Goal: Task Accomplishment & Management: Manage account settings

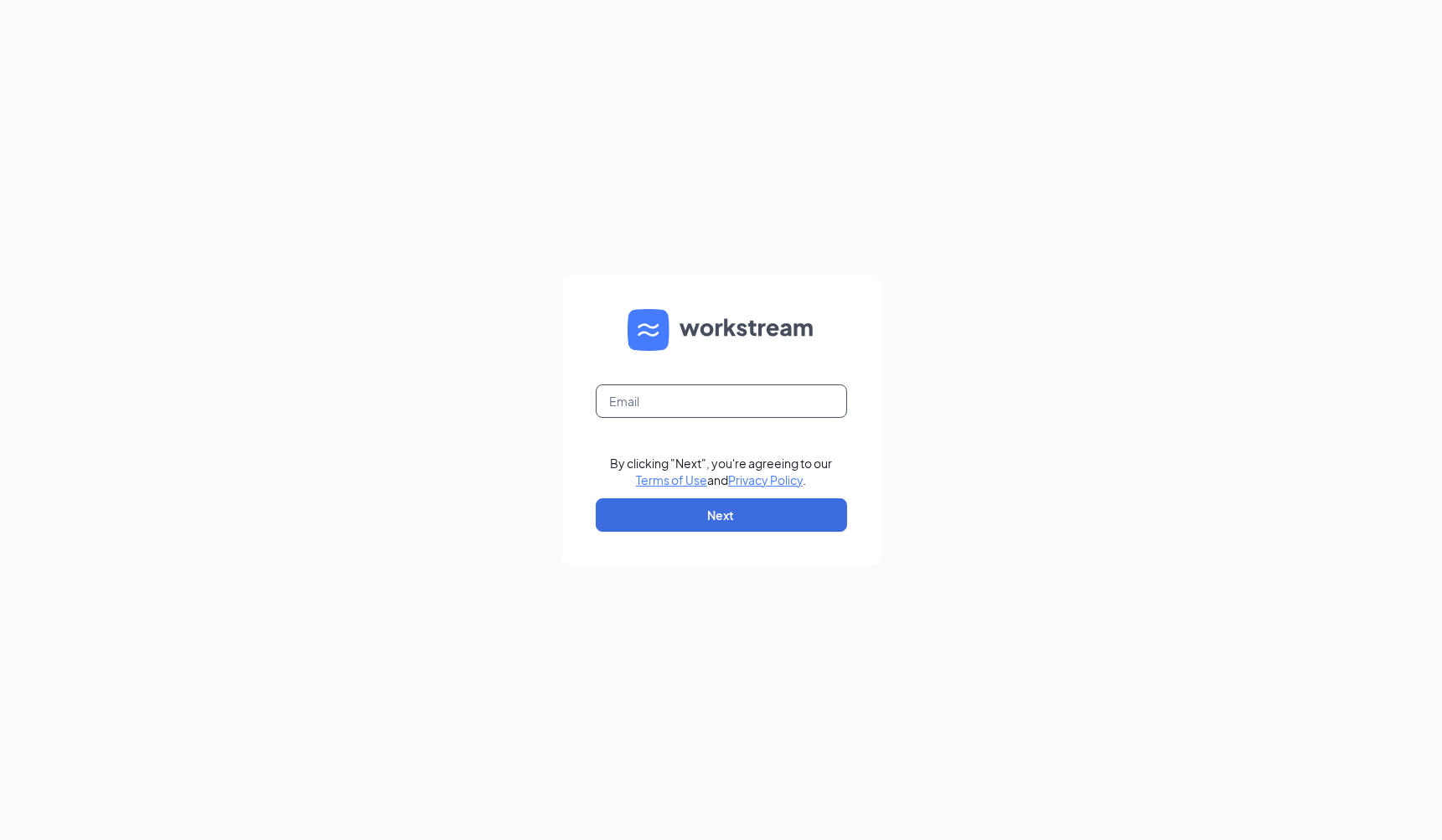
click at [674, 399] on input "text" at bounding box center [721, 401] width 251 height 34
type input "[EMAIL_ADDRESS][DOMAIN_NAME]"
click at [707, 524] on button "Next" at bounding box center [721, 515] width 251 height 34
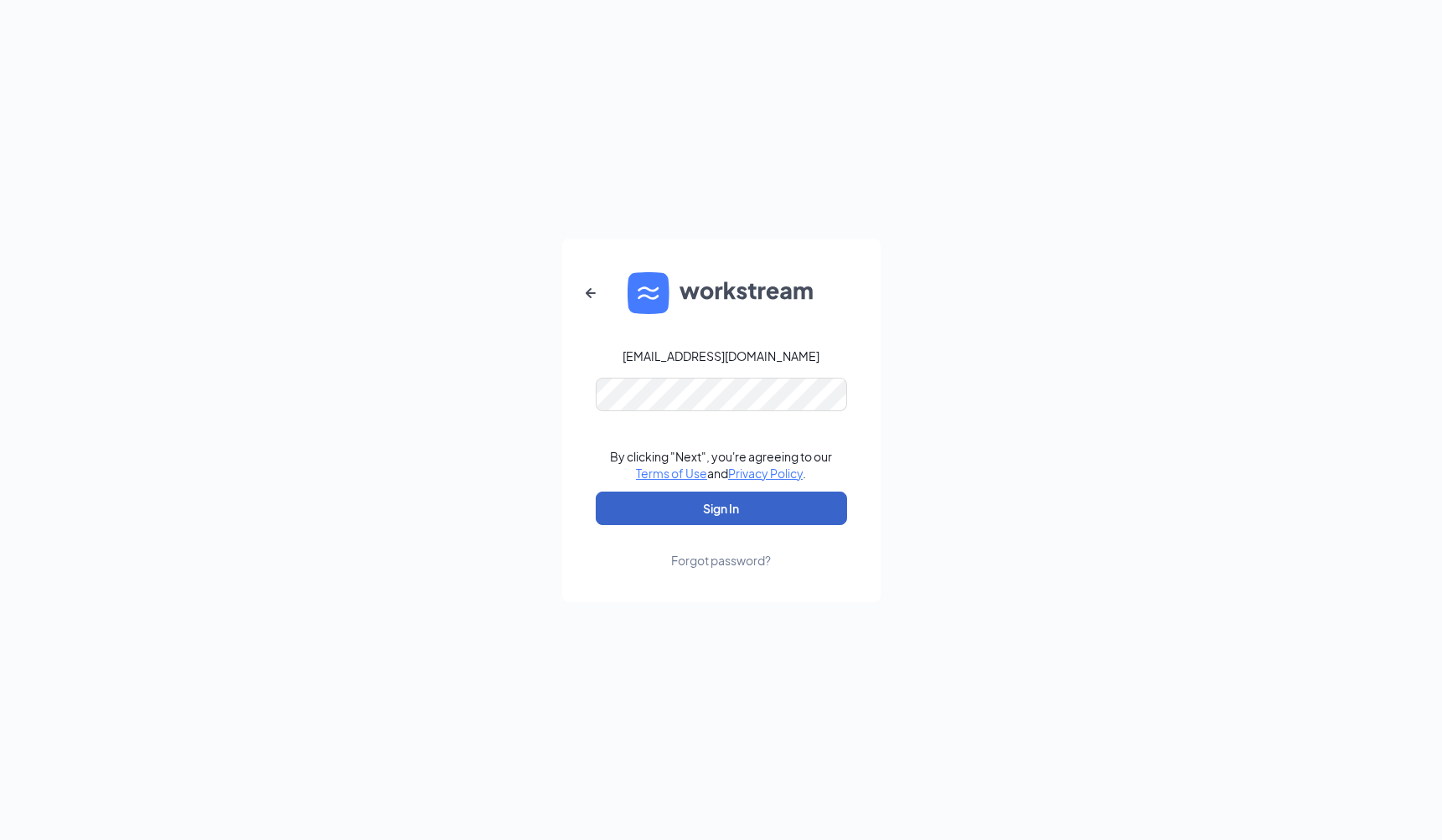
click at [710, 497] on button "Sign In" at bounding box center [721, 508] width 251 height 34
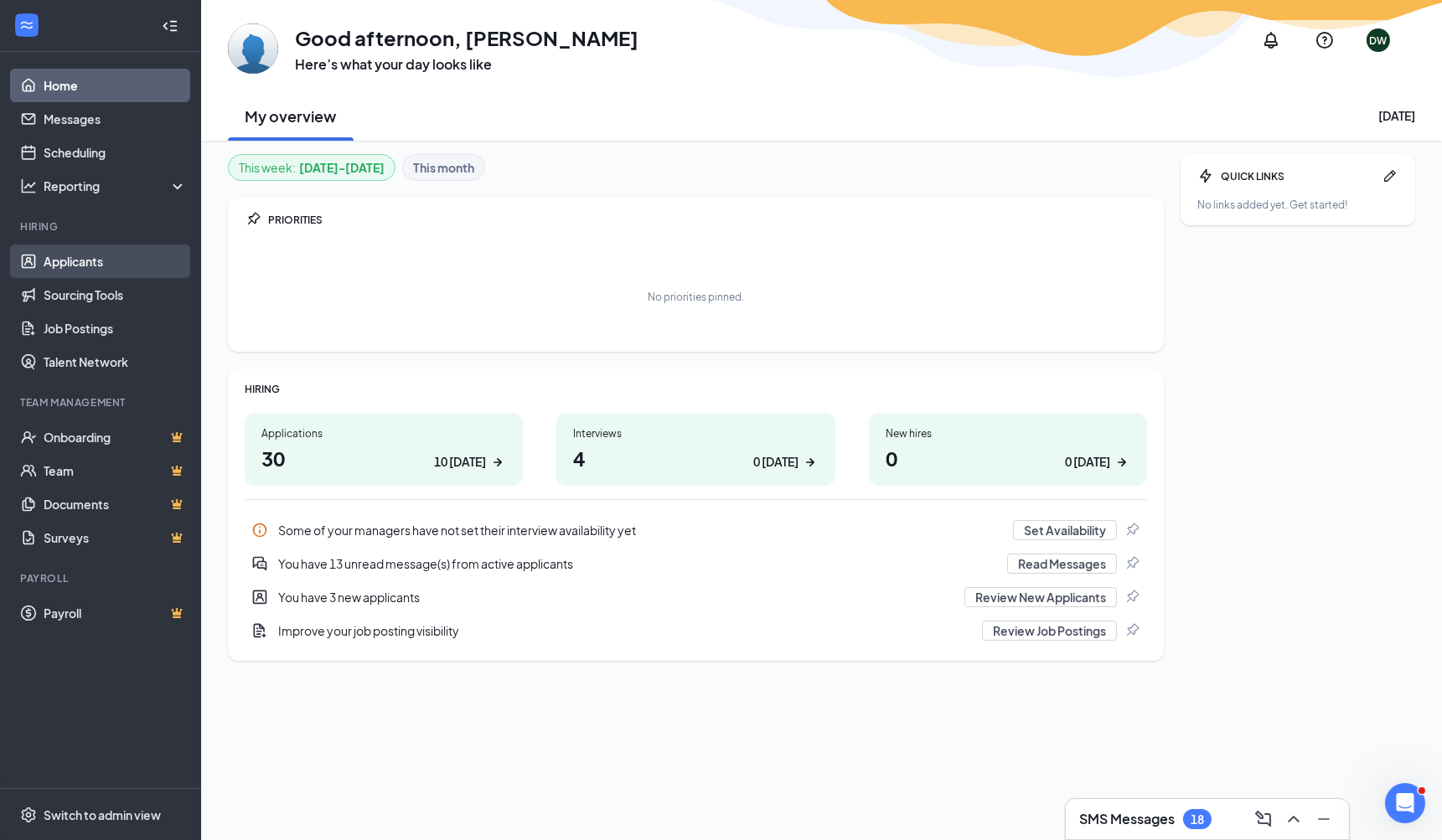
click at [86, 257] on link "Applicants" at bounding box center [114, 261] width 143 height 34
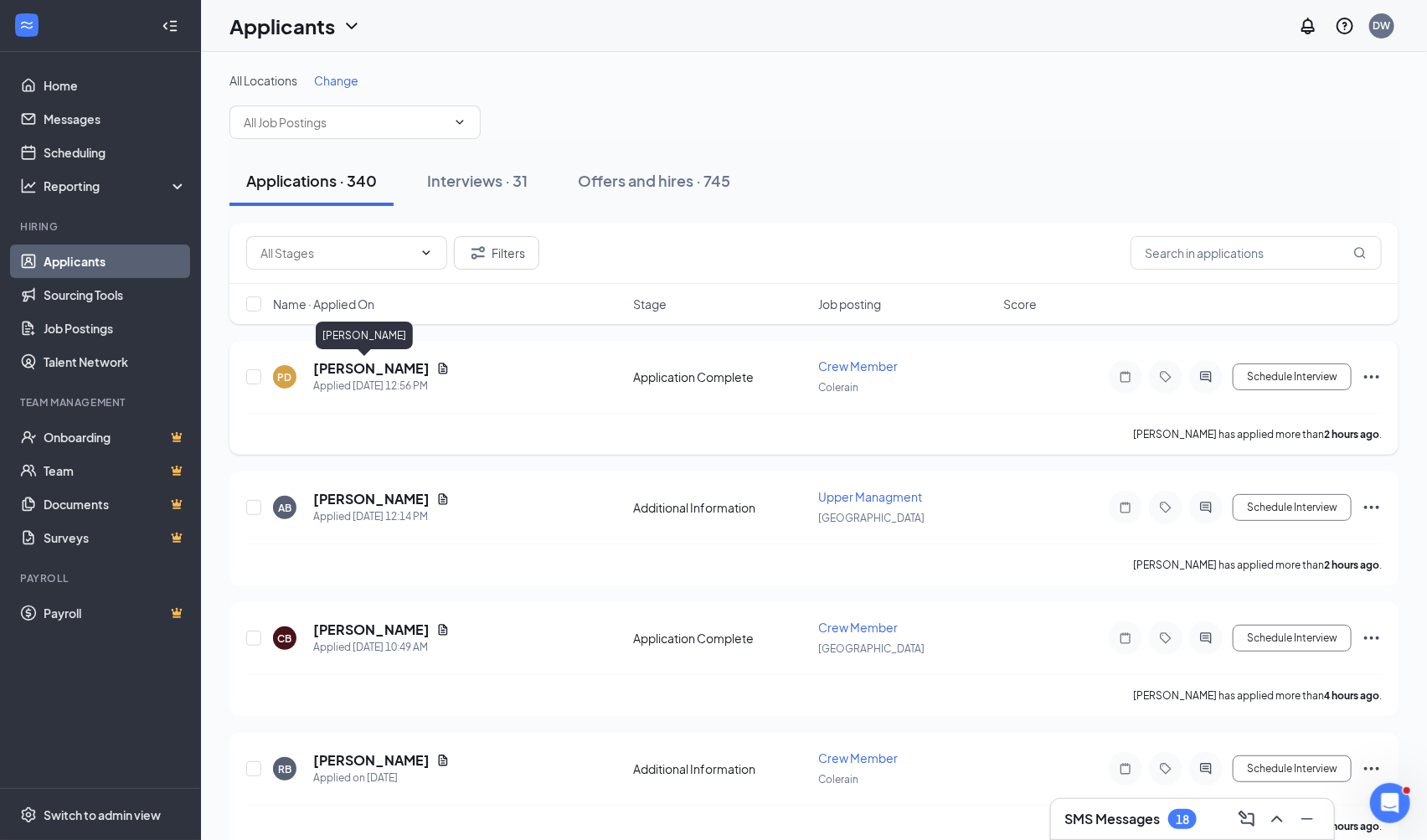
click at [363, 366] on h5 "[PERSON_NAME]" at bounding box center [371, 368] width 116 height 18
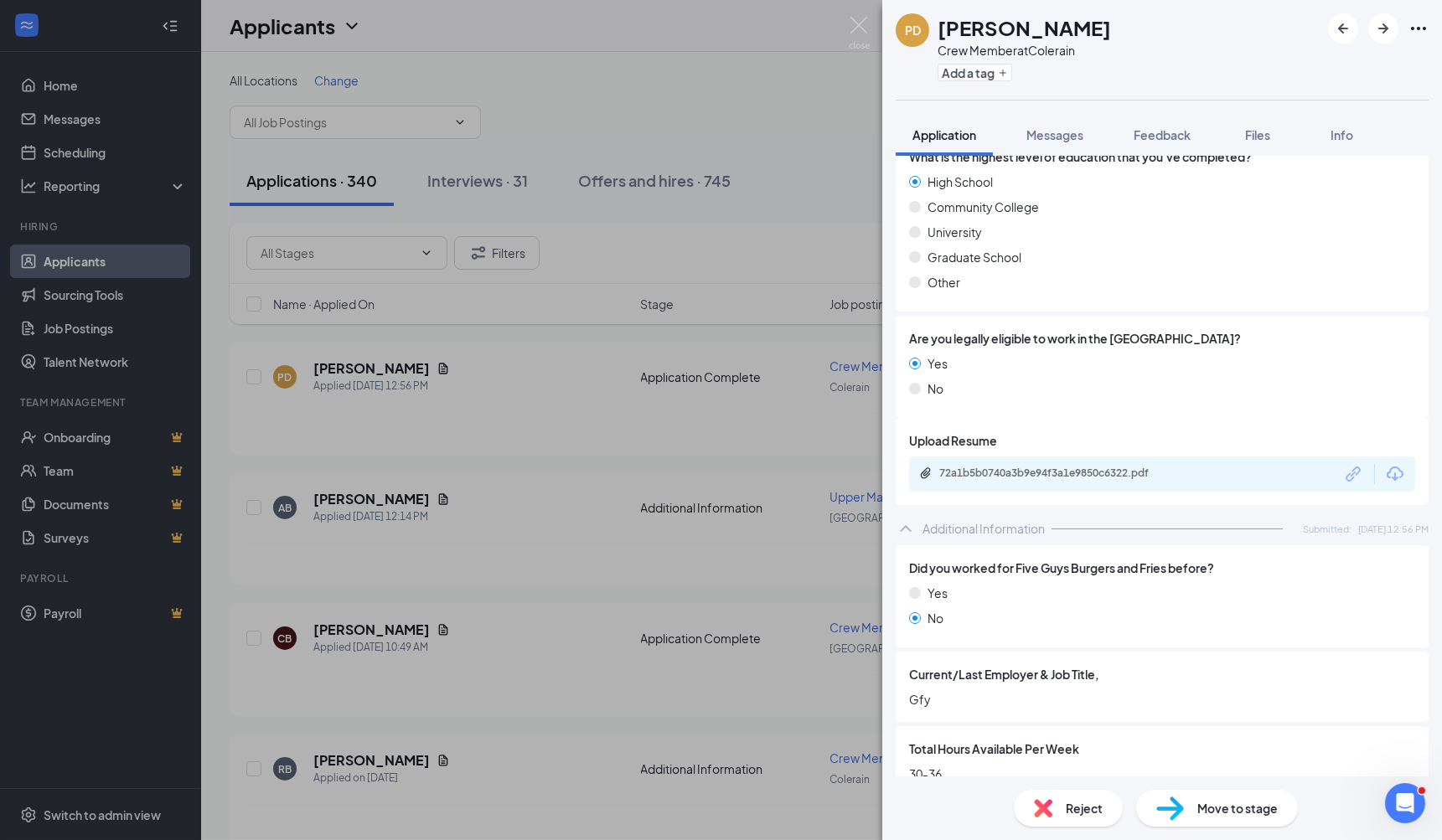
scroll to position [930, 0]
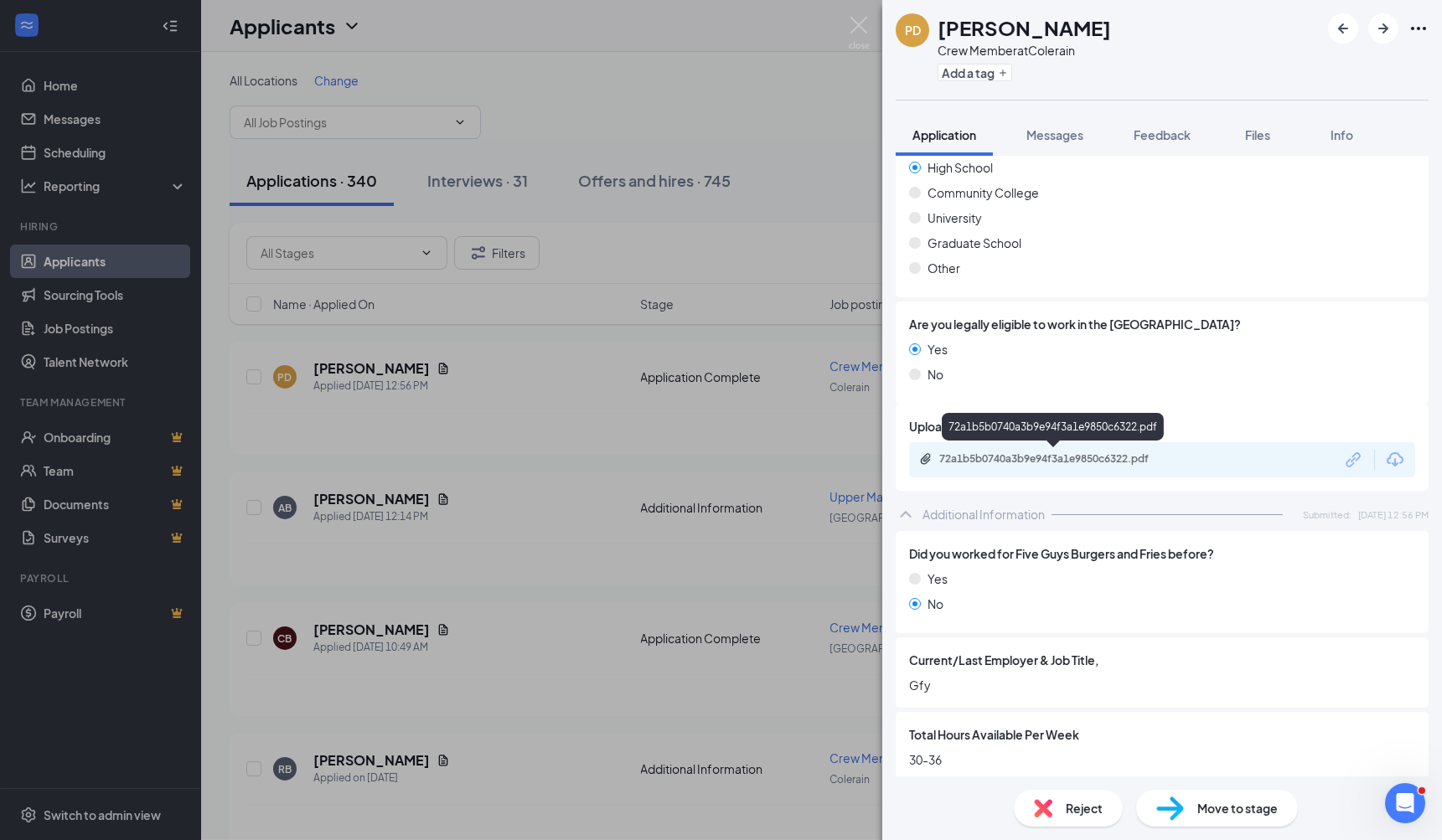
click at [1036, 453] on div "72a1b5b0740a3b9e94f3a1e9850c6322.pdf" at bounding box center [1056, 459] width 234 height 13
click at [1170, 135] on span "Feedback" at bounding box center [1161, 135] width 57 height 15
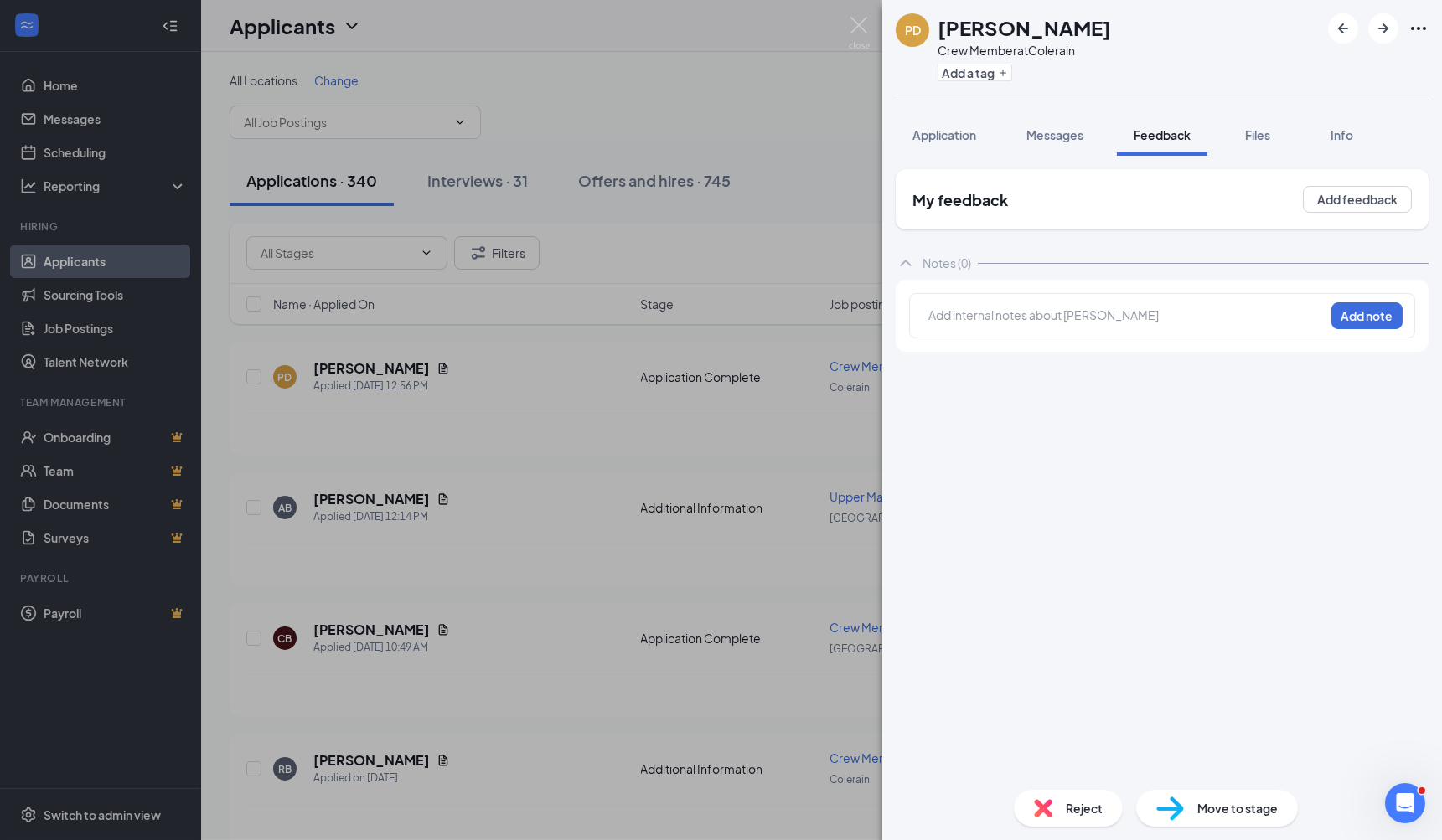
click at [956, 314] on div at bounding box center [1125, 315] width 394 height 17
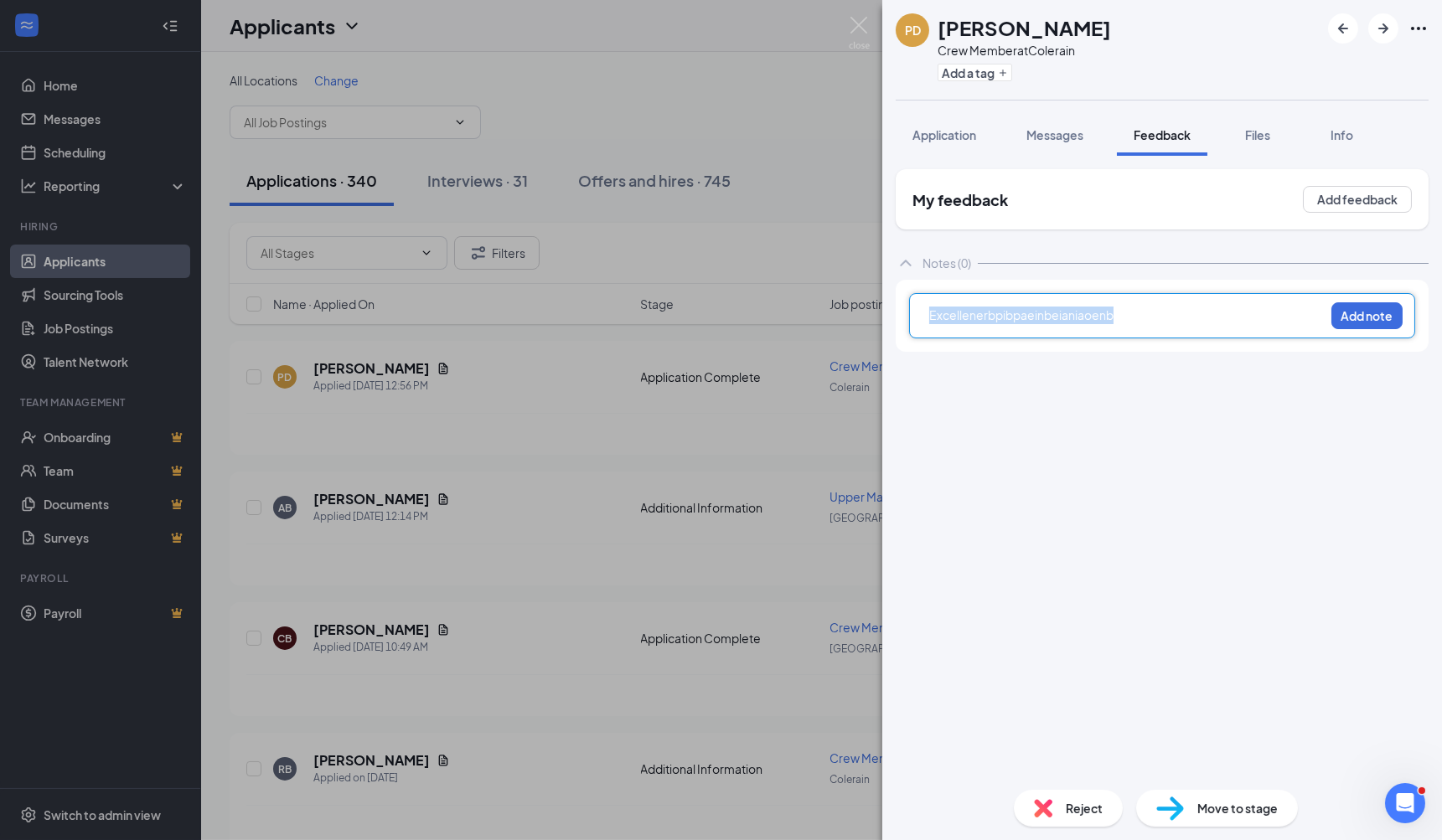
drag, startPoint x: 1071, startPoint y: 311, endPoint x: 913, endPoint y: 298, distance: 158.5
click at [913, 300] on div "Excellenerbpibpaeinbeianiaoenb Add note" at bounding box center [1161, 315] width 506 height 45
click at [863, 27] on img at bounding box center [860, 33] width 21 height 33
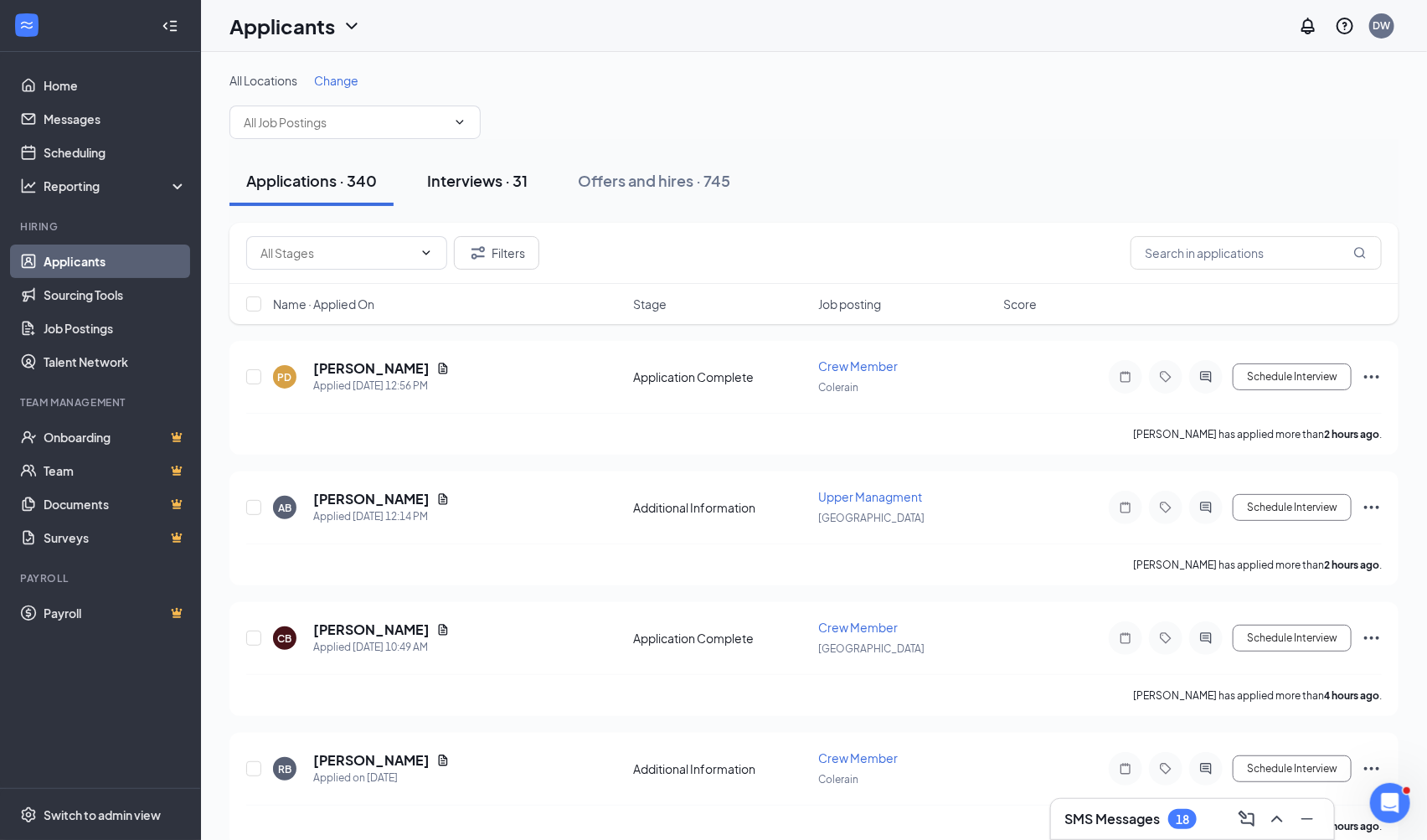
click at [486, 181] on div "Interviews · 31" at bounding box center [477, 180] width 101 height 21
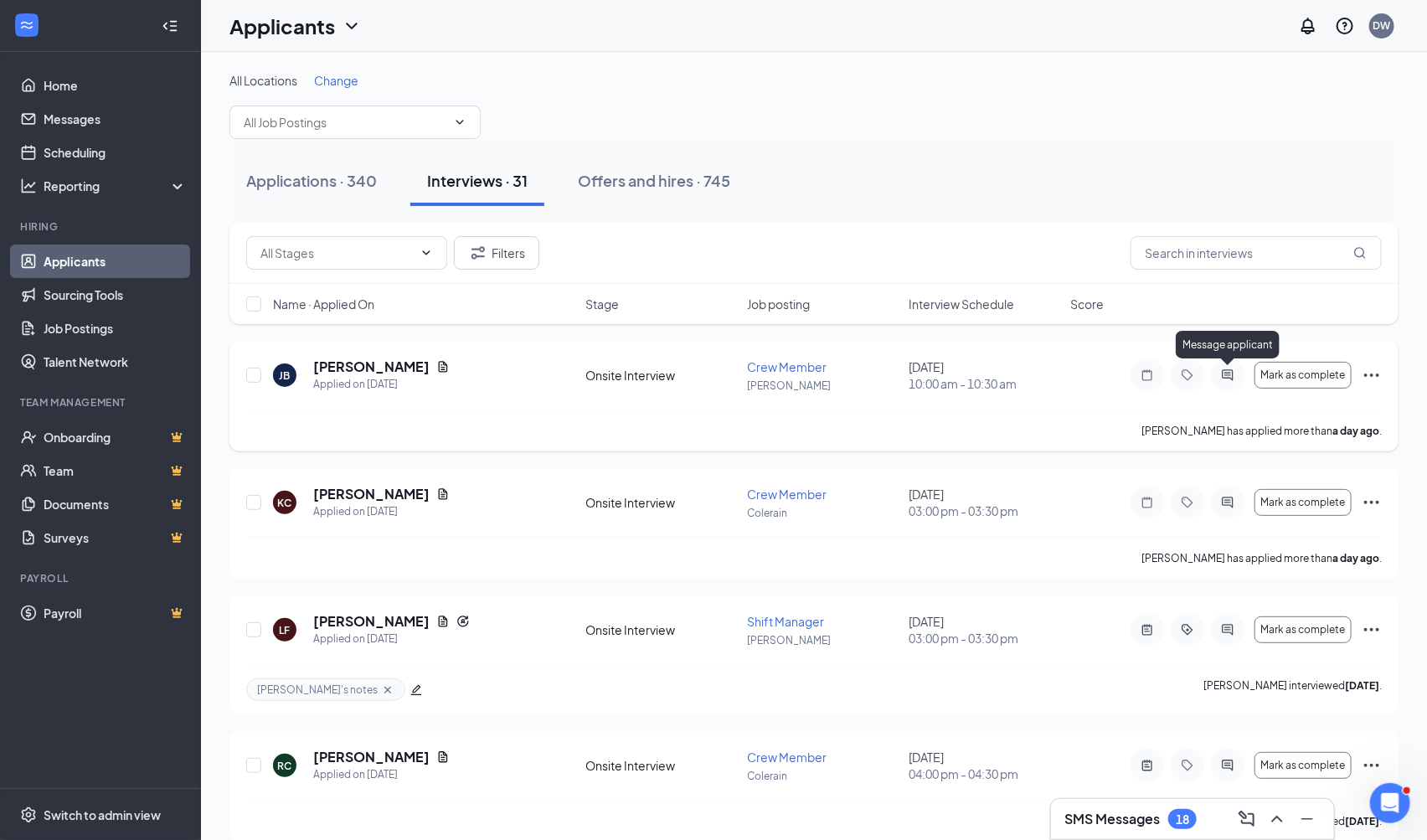
click at [1233, 370] on icon "ActiveChat" at bounding box center [1228, 375] width 20 height 13
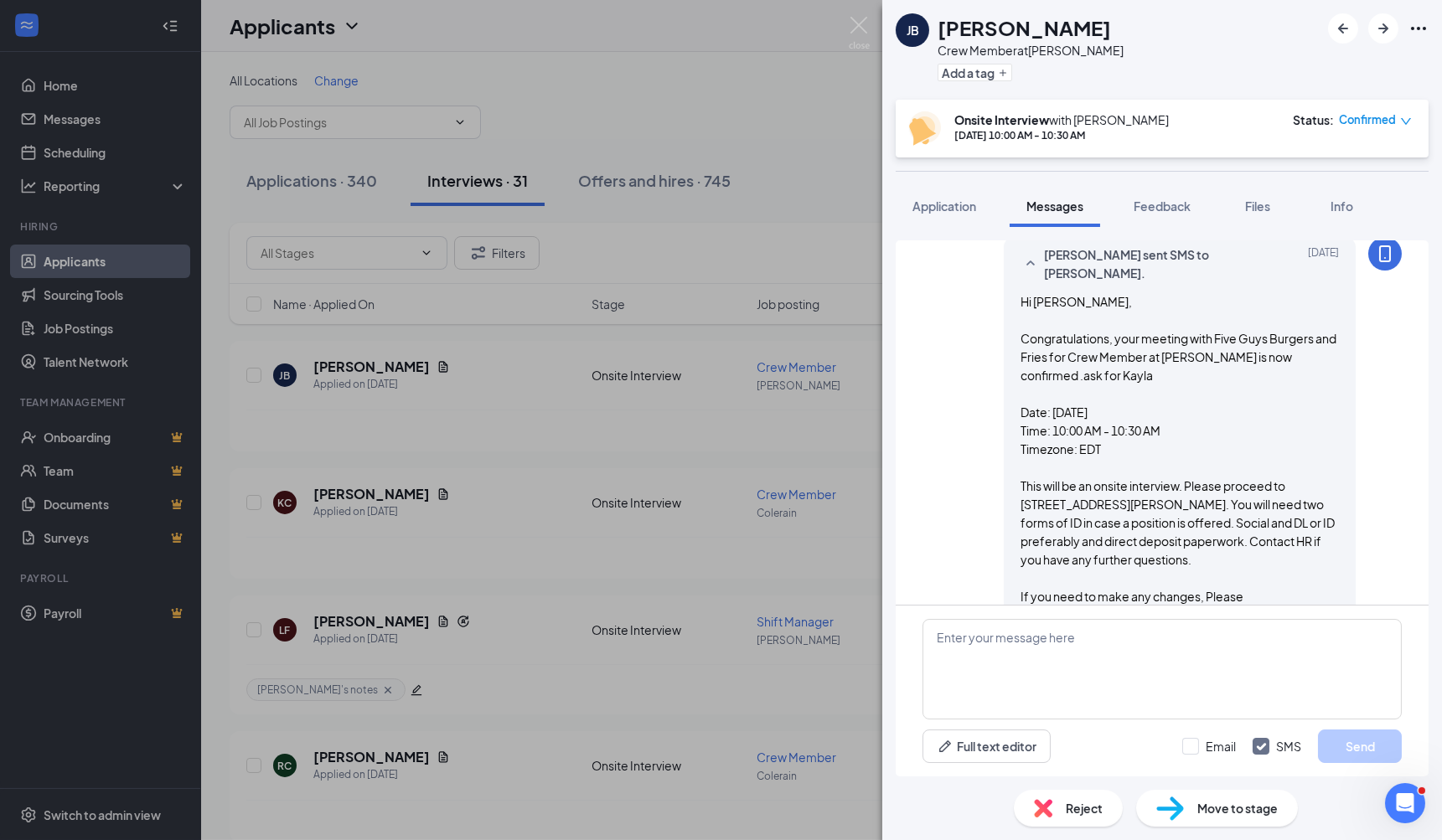
scroll to position [678, 0]
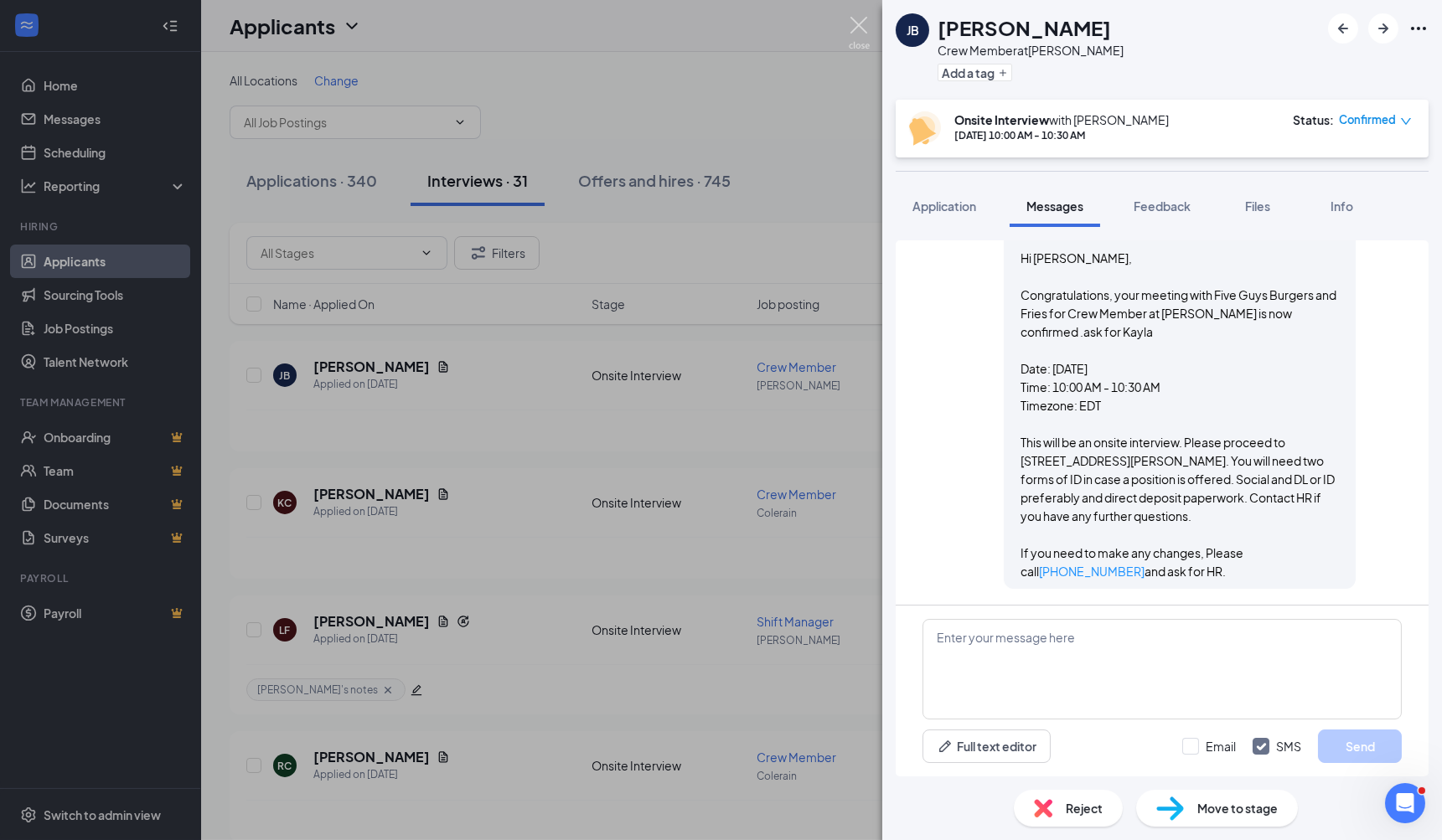
click at [852, 28] on img at bounding box center [860, 33] width 21 height 33
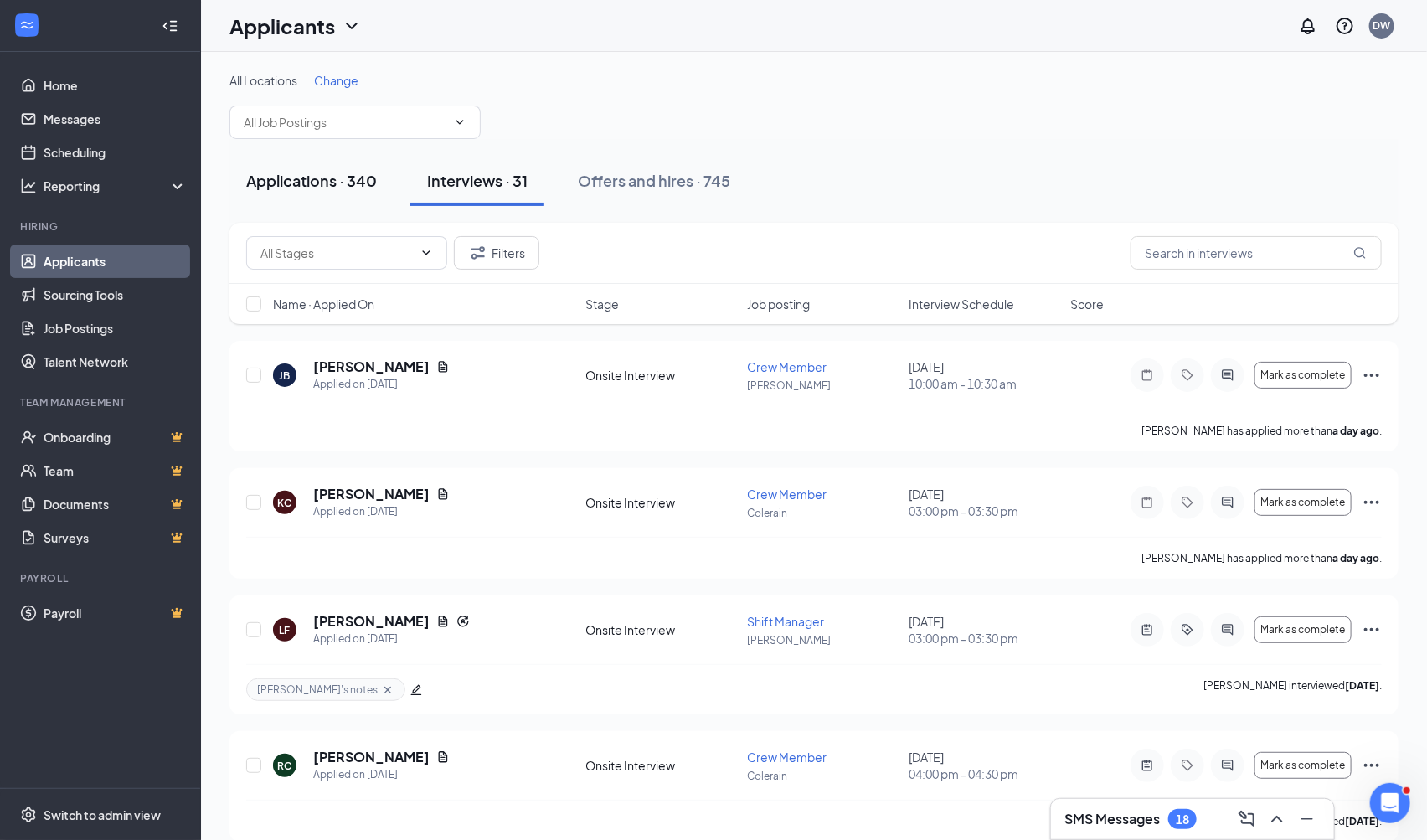
click at [316, 177] on div "Applications · 340" at bounding box center [312, 180] width 130 height 21
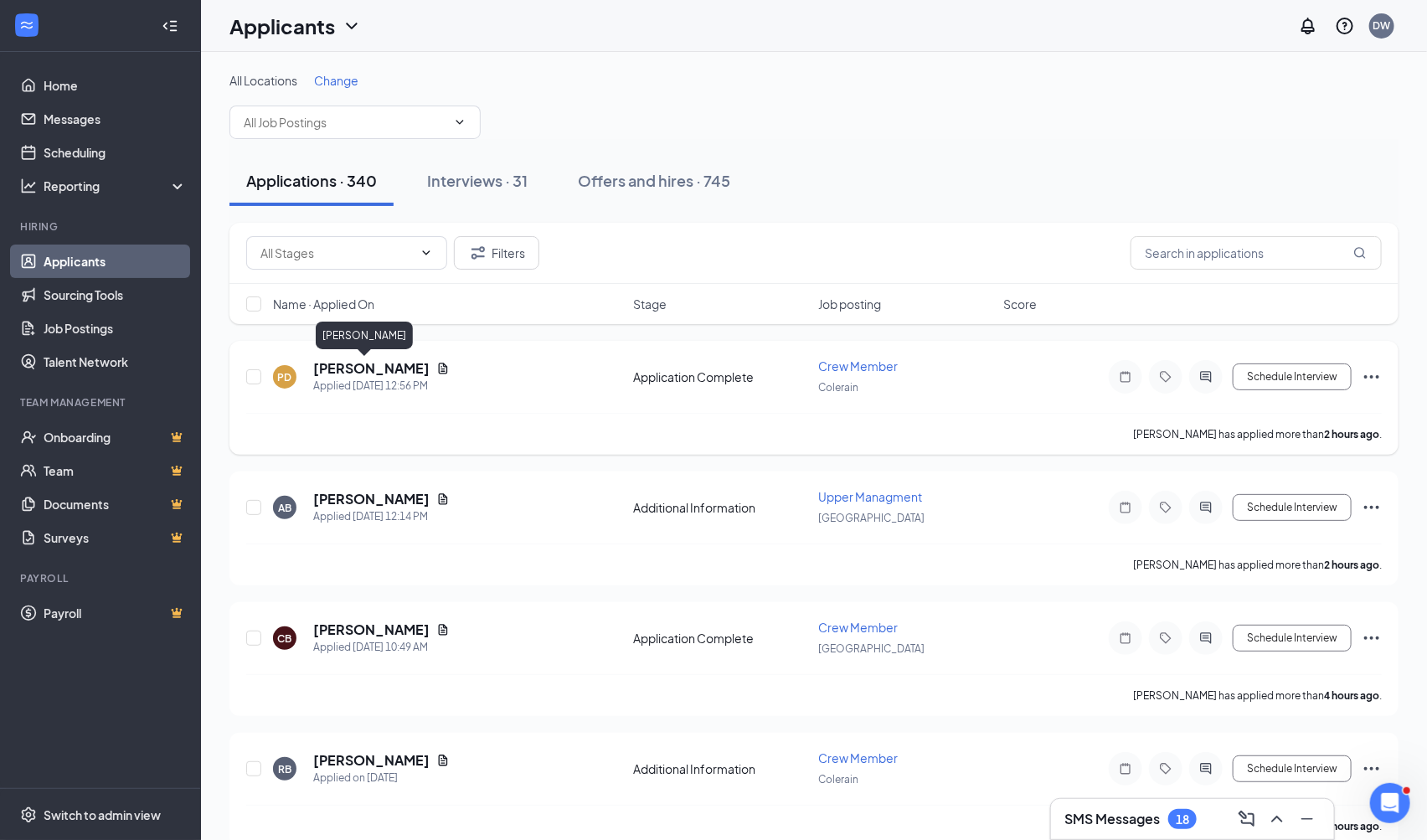
click at [339, 364] on h5 "[PERSON_NAME]" at bounding box center [371, 368] width 116 height 18
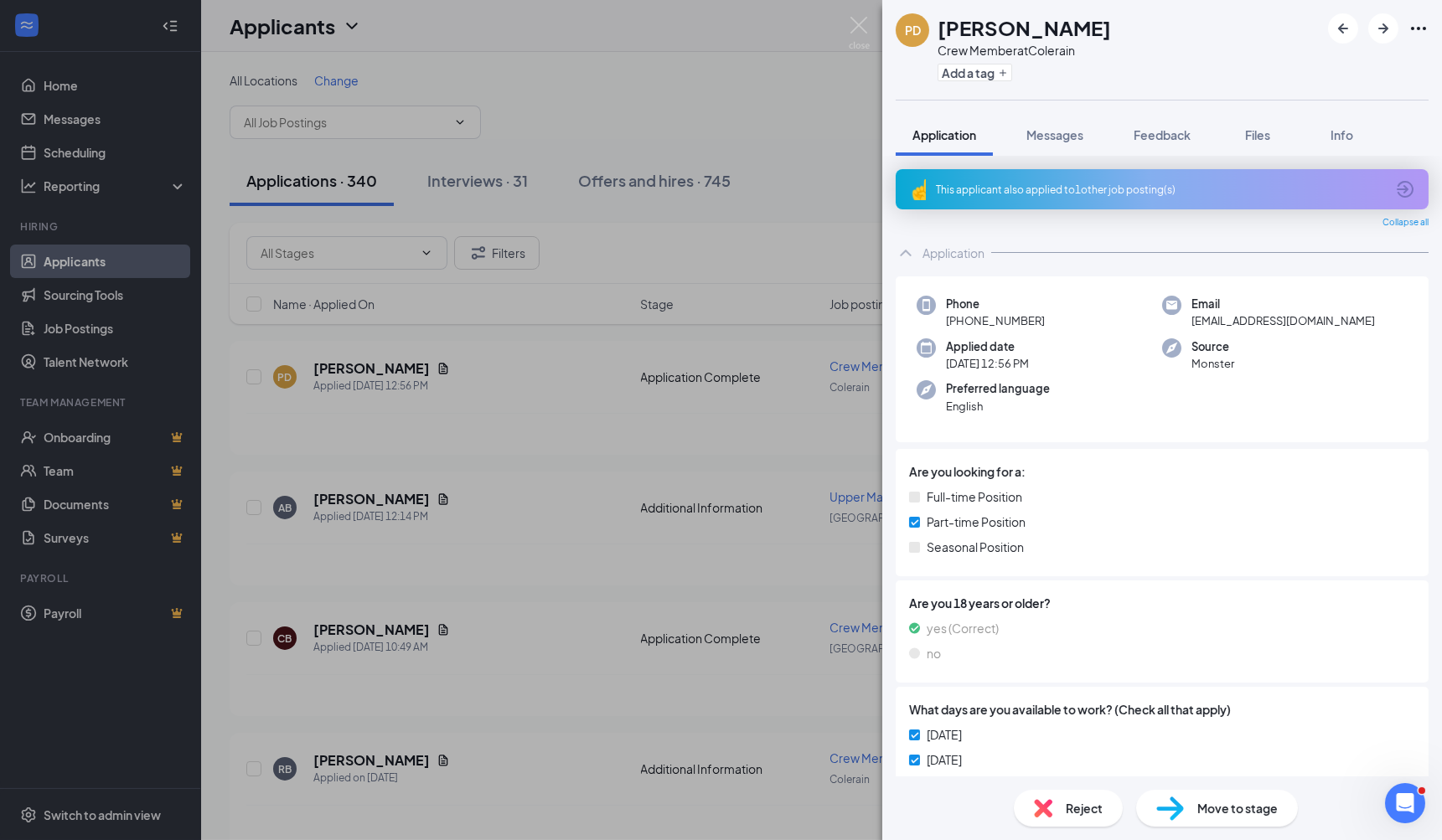
click at [1076, 812] on span "Reject" at bounding box center [1084, 807] width 36 height 18
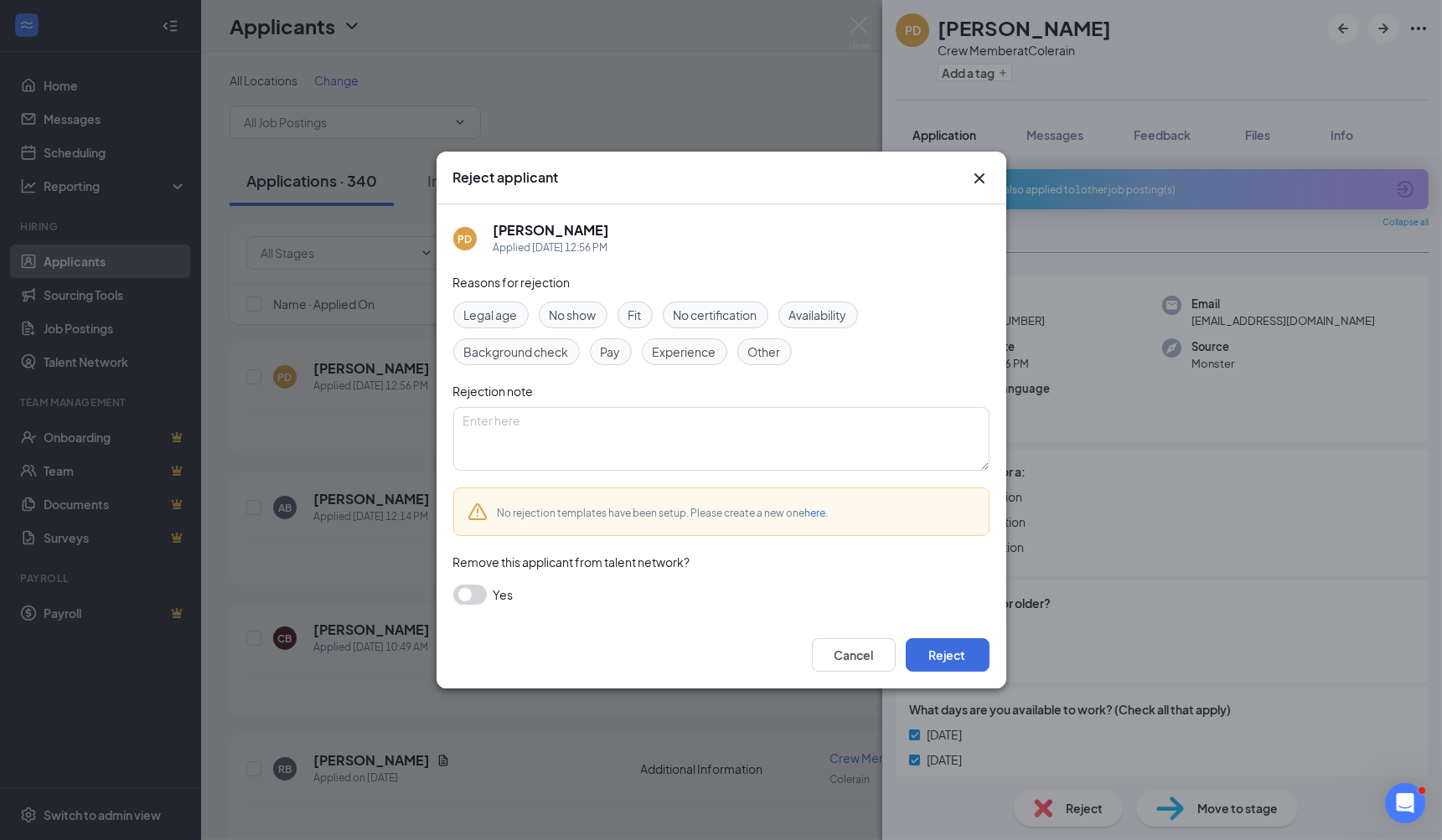
click at [977, 178] on icon "Cross" at bounding box center [979, 178] width 20 height 20
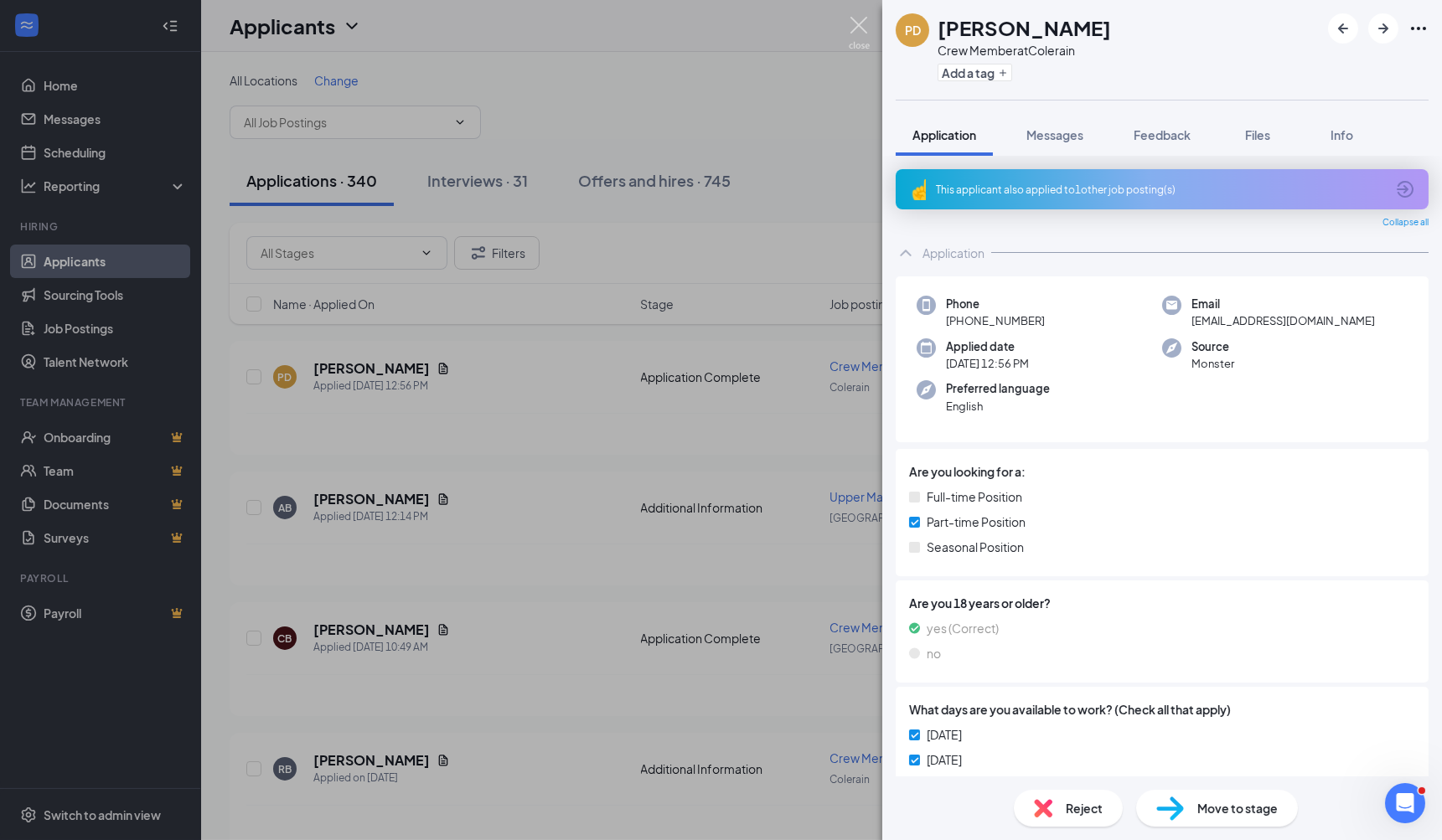
click at [860, 19] on img at bounding box center [860, 33] width 21 height 33
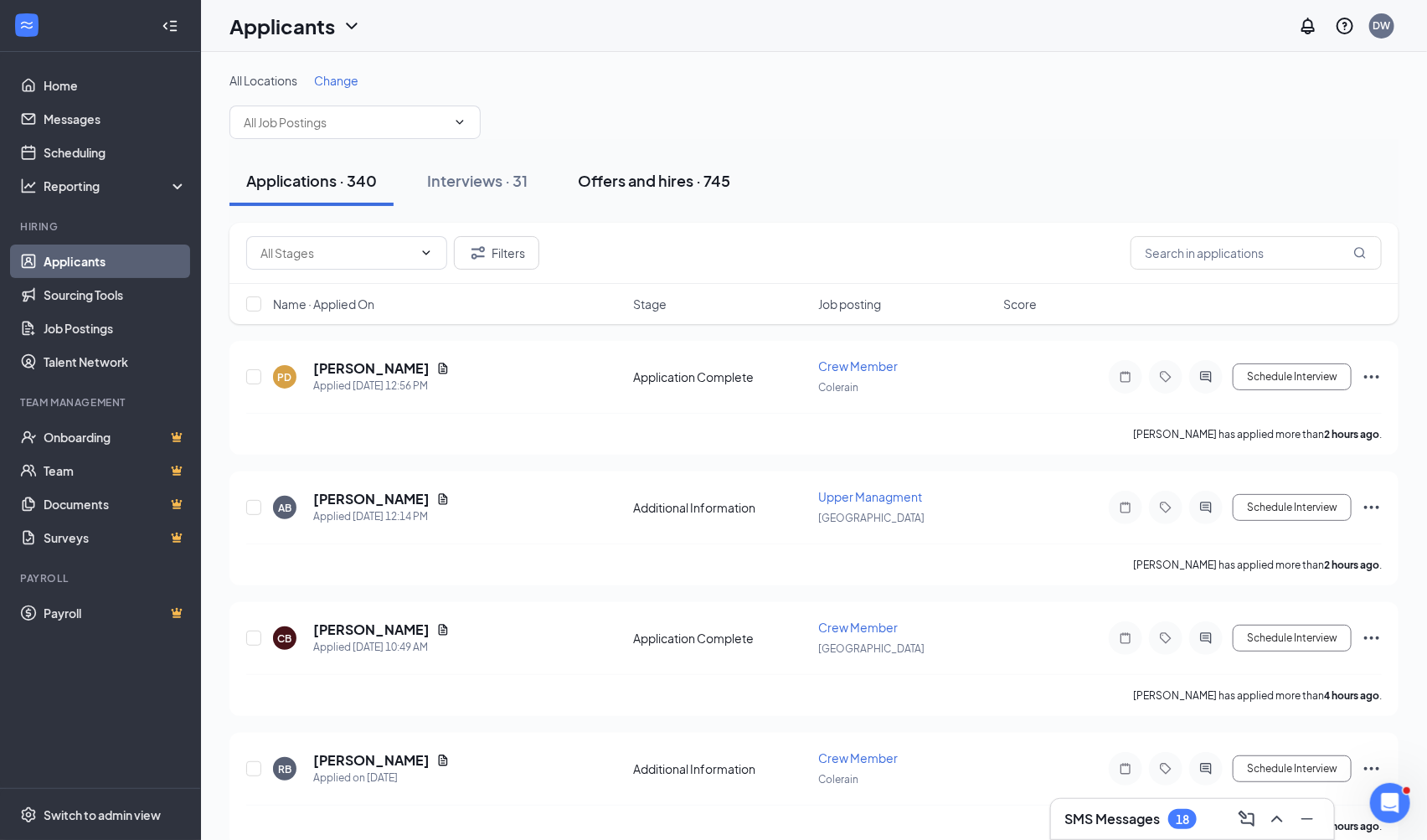
click at [665, 179] on div "Offers and hires · 745" at bounding box center [653, 180] width 152 height 21
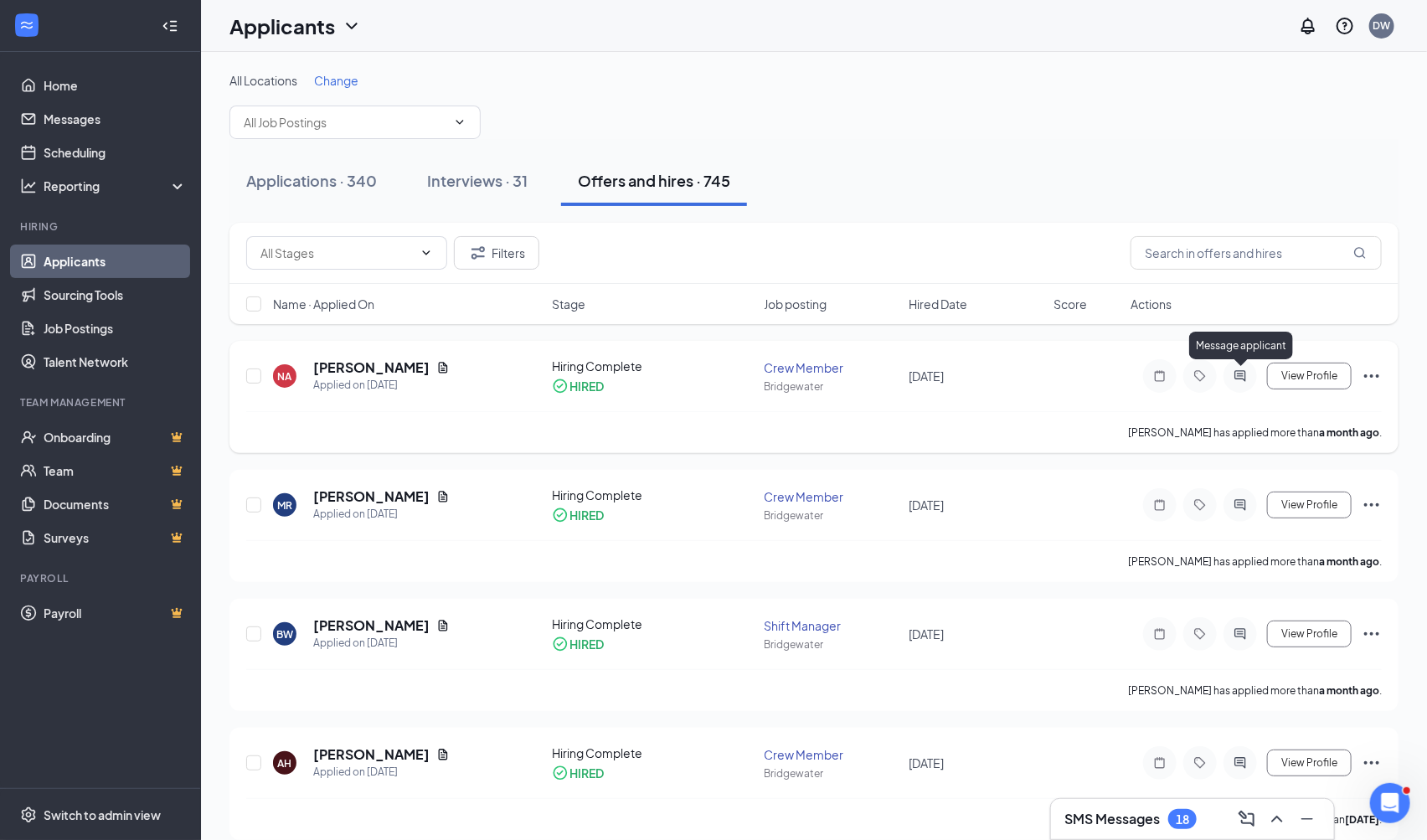
click at [1248, 374] on icon "ActiveChat" at bounding box center [1240, 376] width 20 height 13
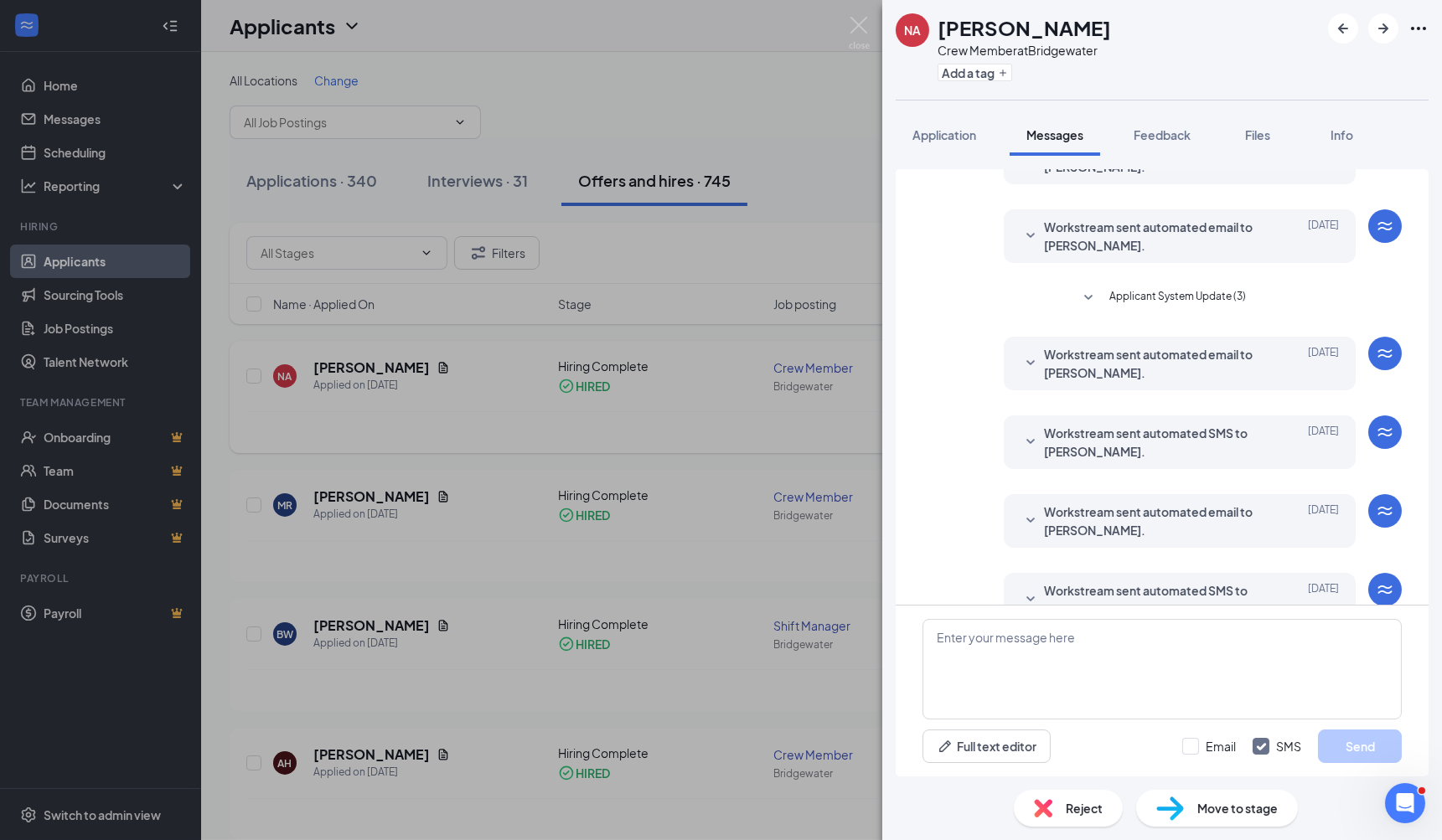
scroll to position [216, 0]
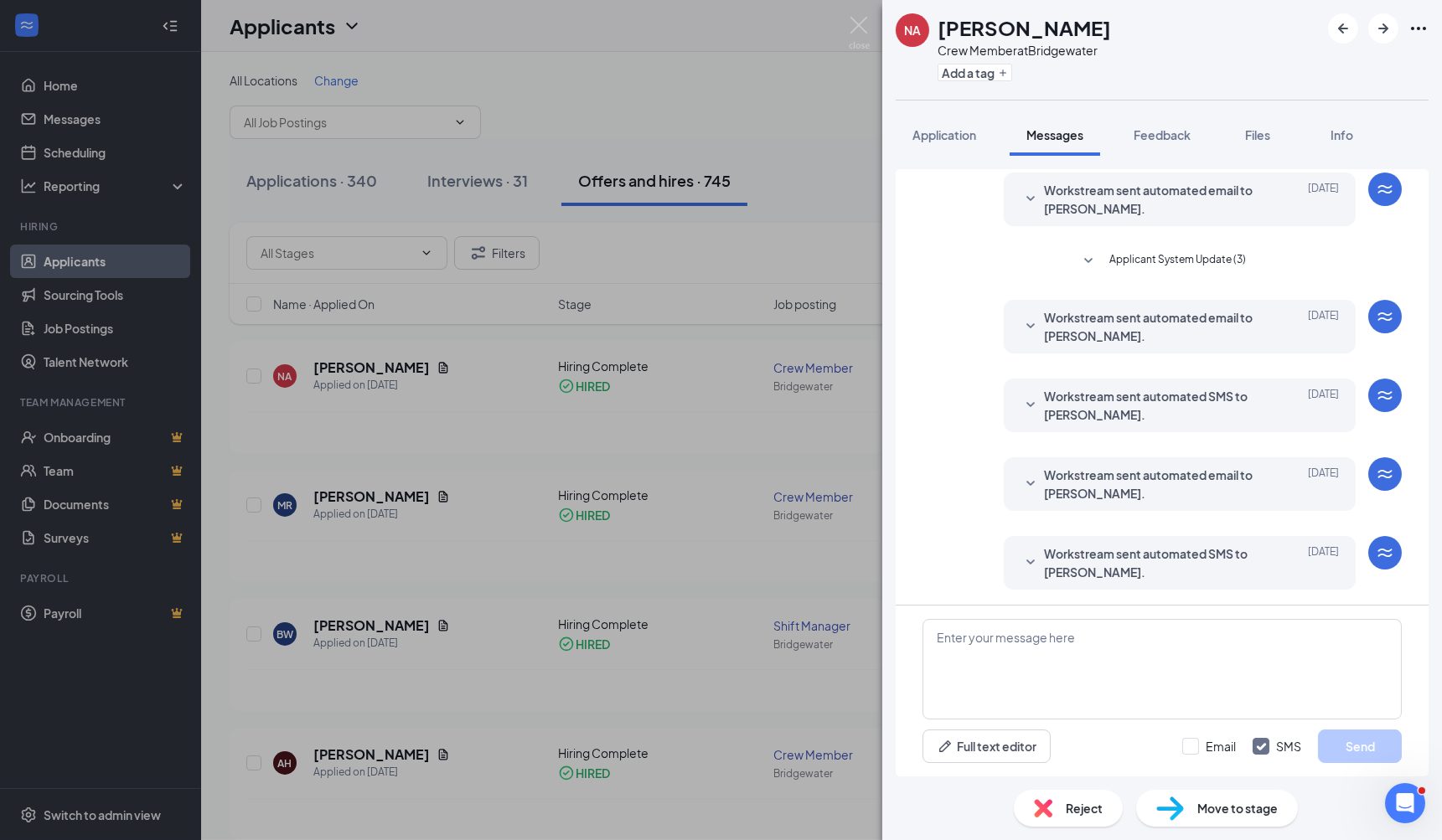
click at [1183, 332] on span "Workstream sent automated email to [PERSON_NAME]." at bounding box center [1153, 326] width 220 height 36
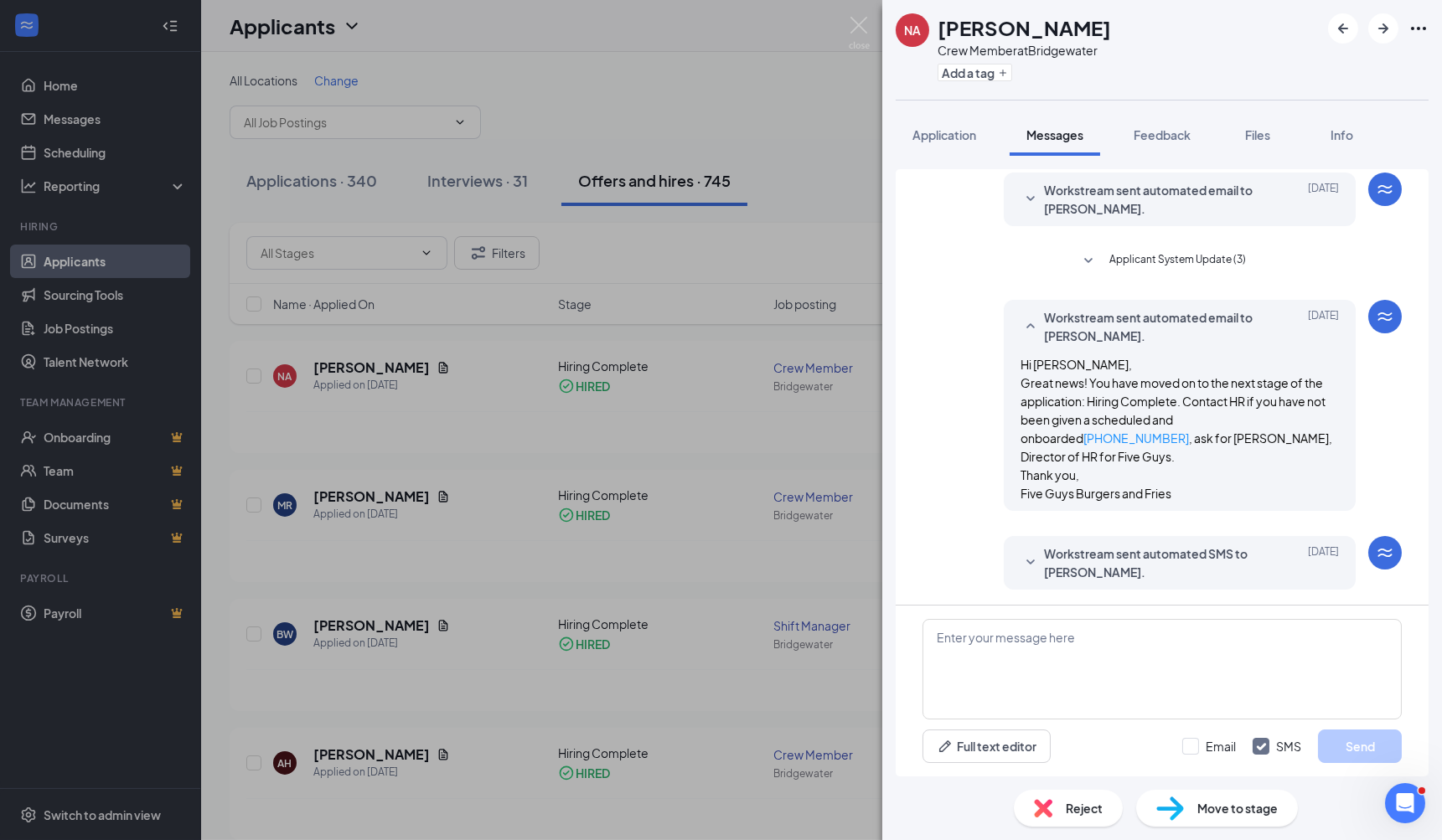
click at [1156, 547] on span "Workstream sent automated SMS to [PERSON_NAME]." at bounding box center [1153, 563] width 220 height 36
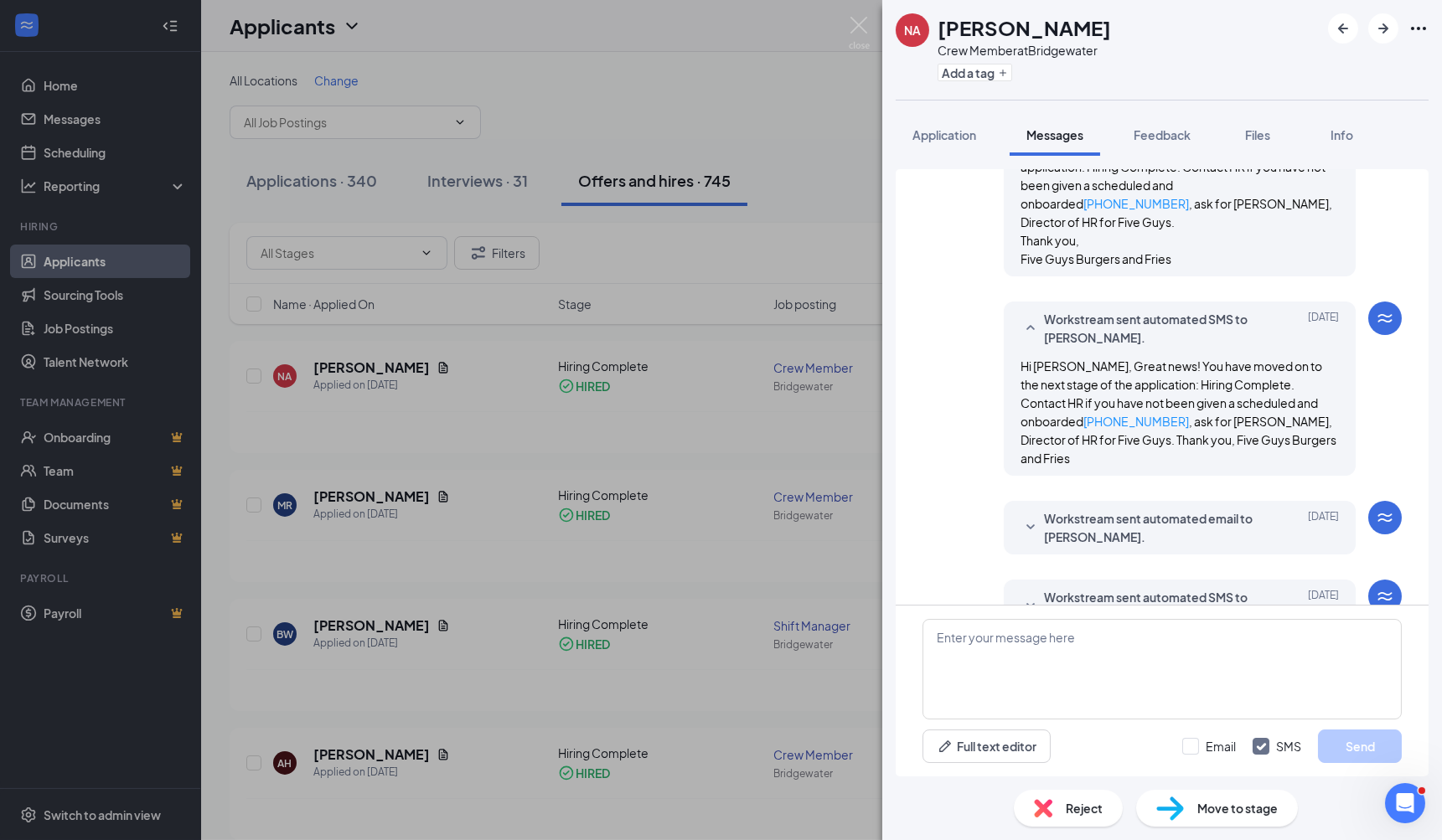
scroll to position [475, 0]
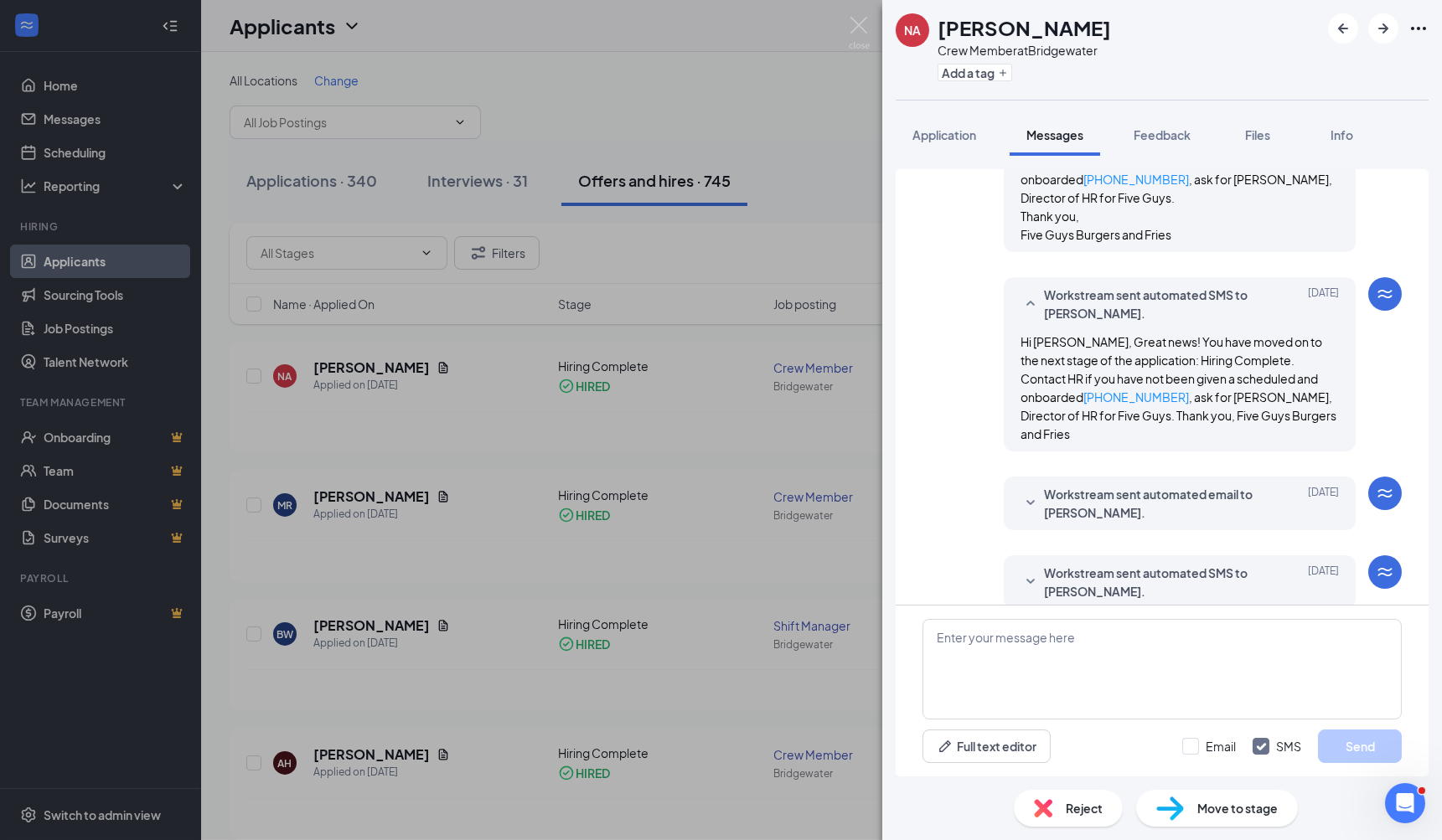
click at [1170, 486] on span "Workstream sent automated email to [PERSON_NAME]." at bounding box center [1153, 503] width 220 height 36
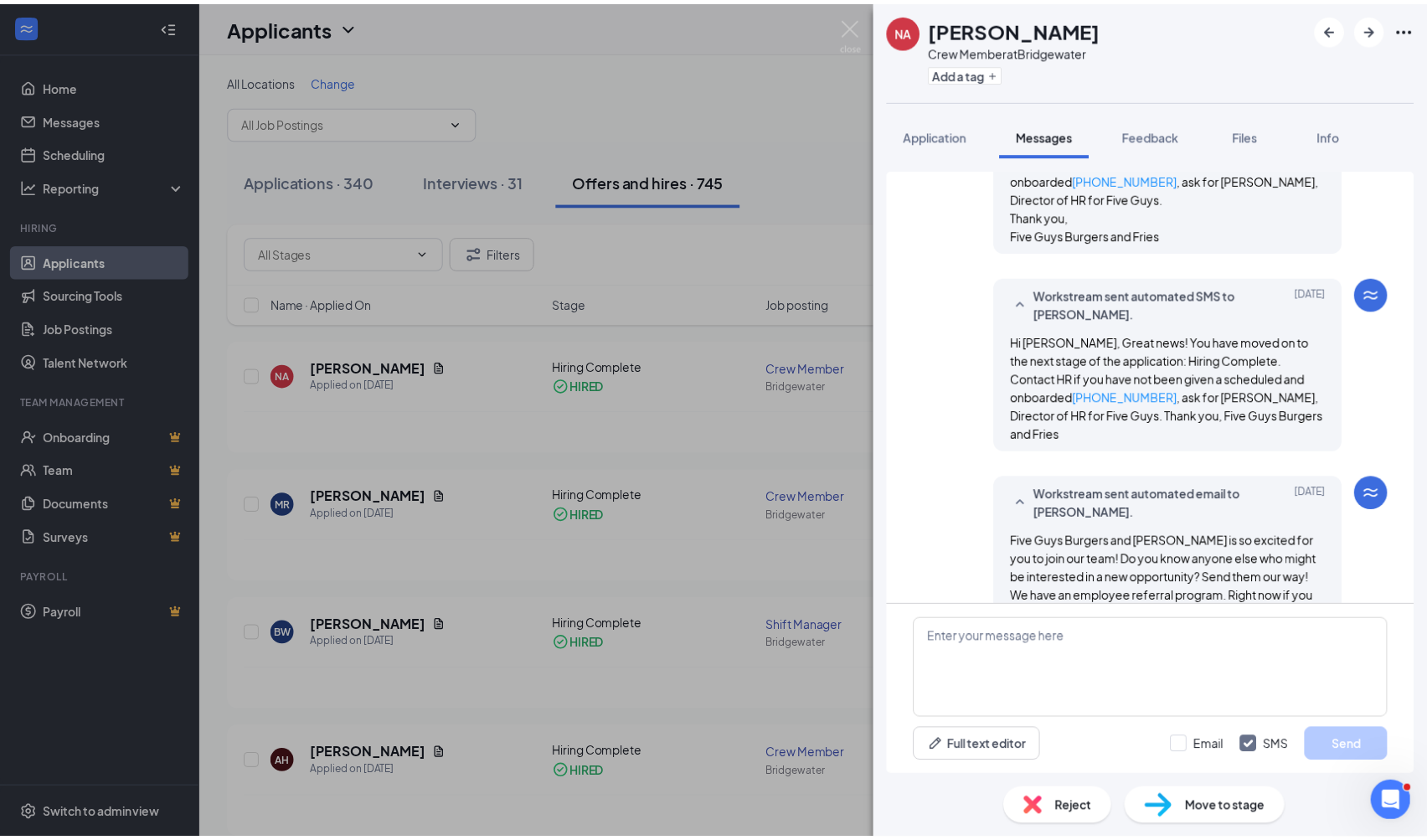
scroll to position [633, 0]
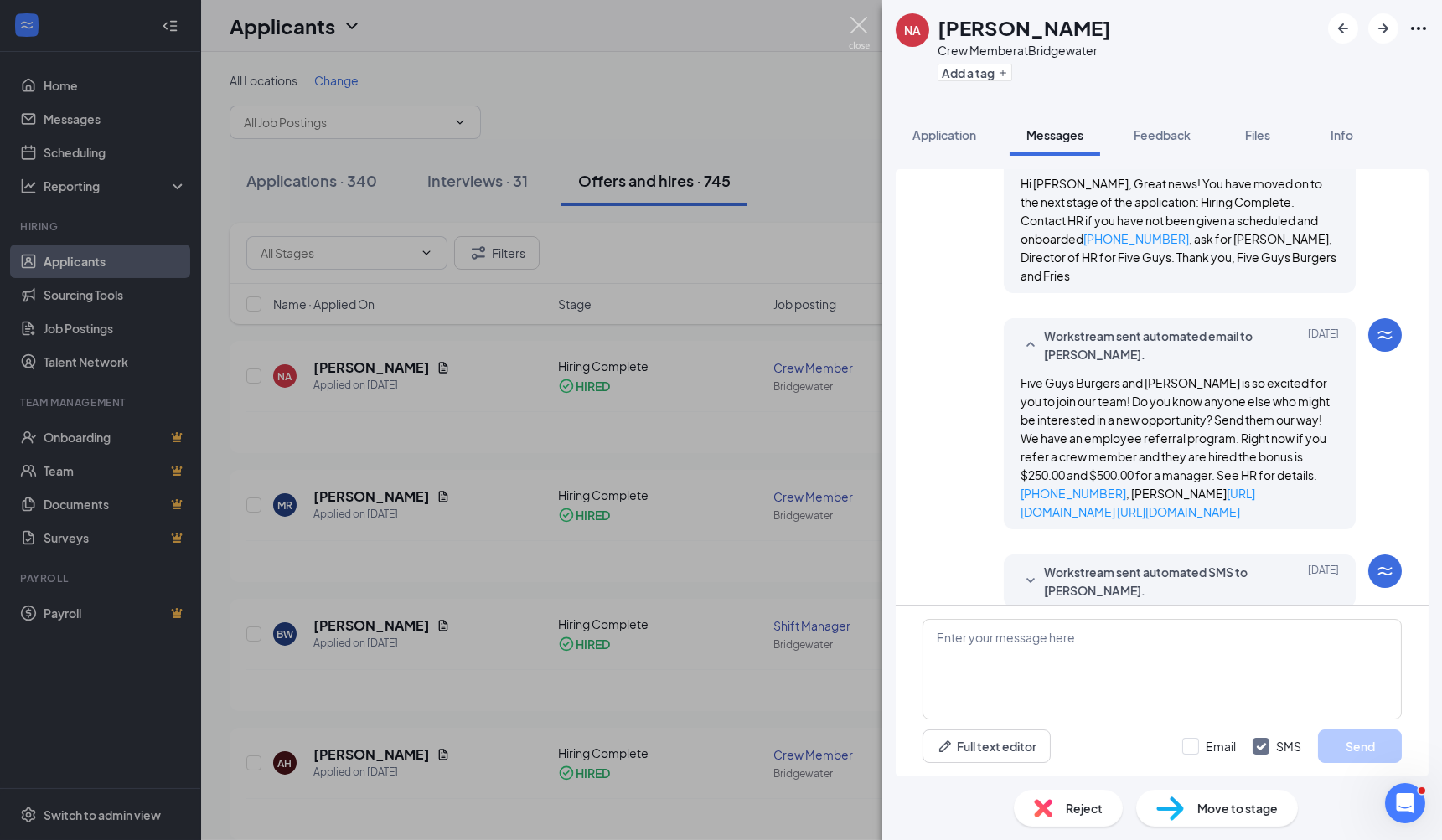
click at [858, 18] on img at bounding box center [860, 33] width 21 height 33
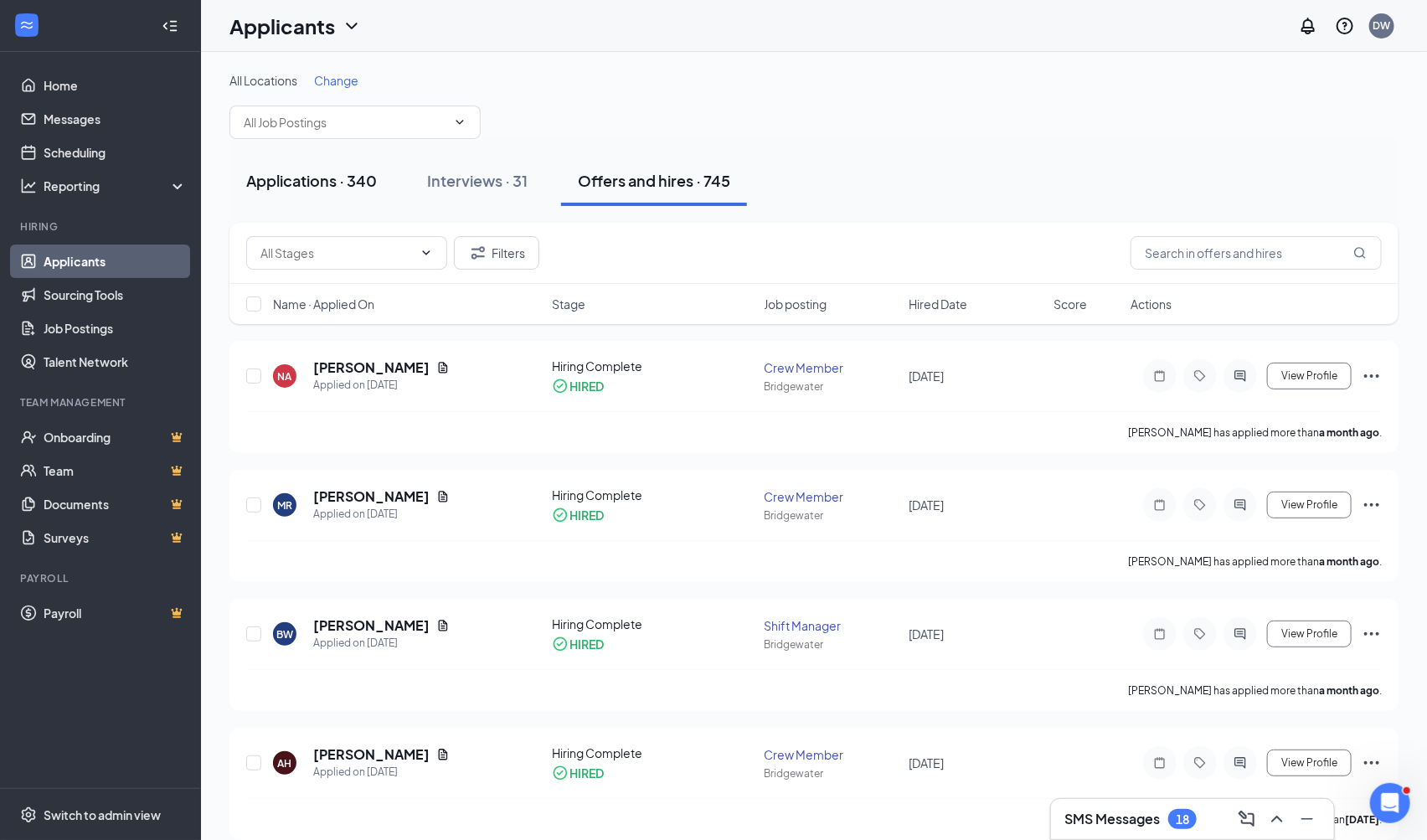
click at [316, 181] on div "Applications · 340" at bounding box center [312, 180] width 130 height 21
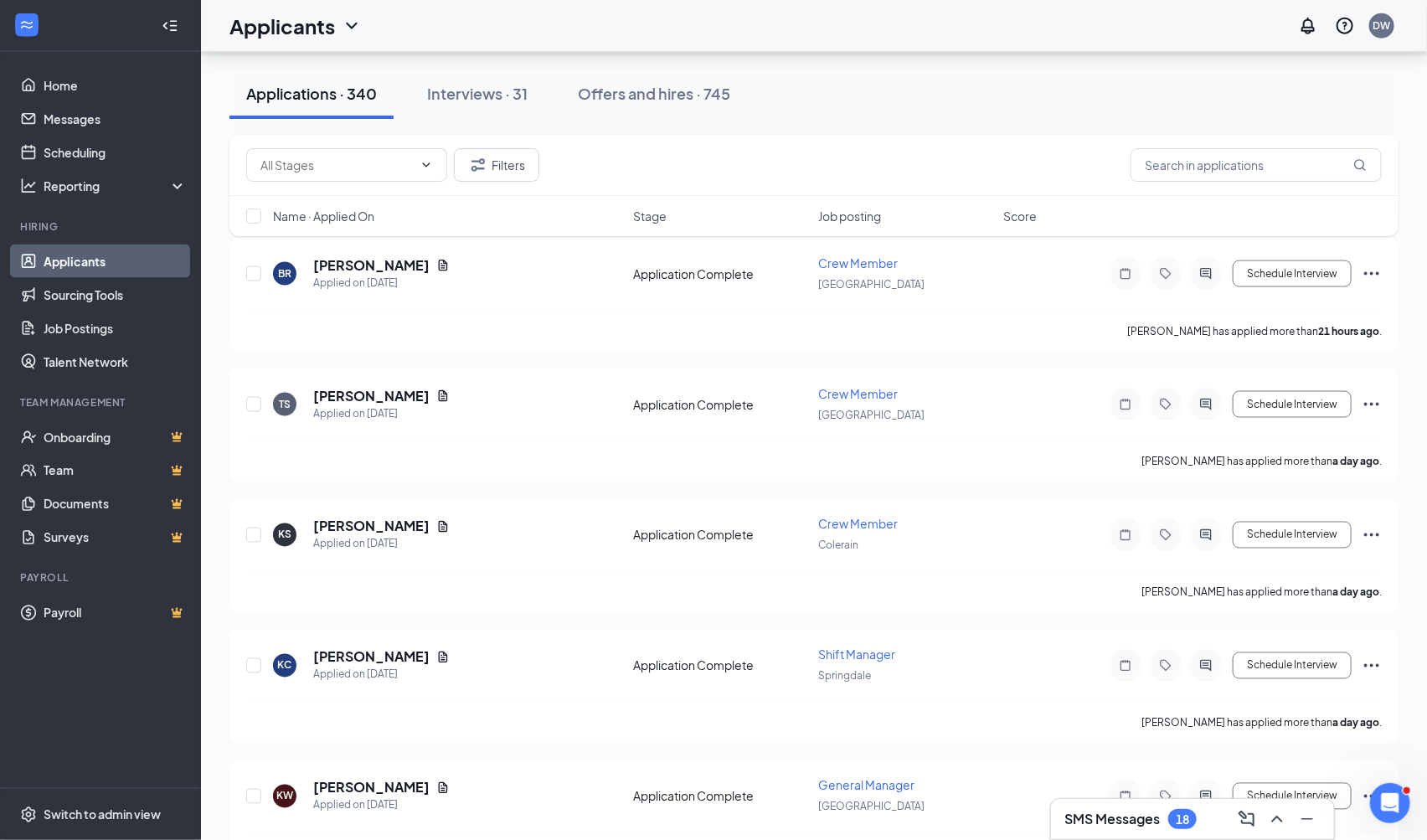
scroll to position [1302, 0]
